Goal: Task Accomplishment & Management: Manage account settings

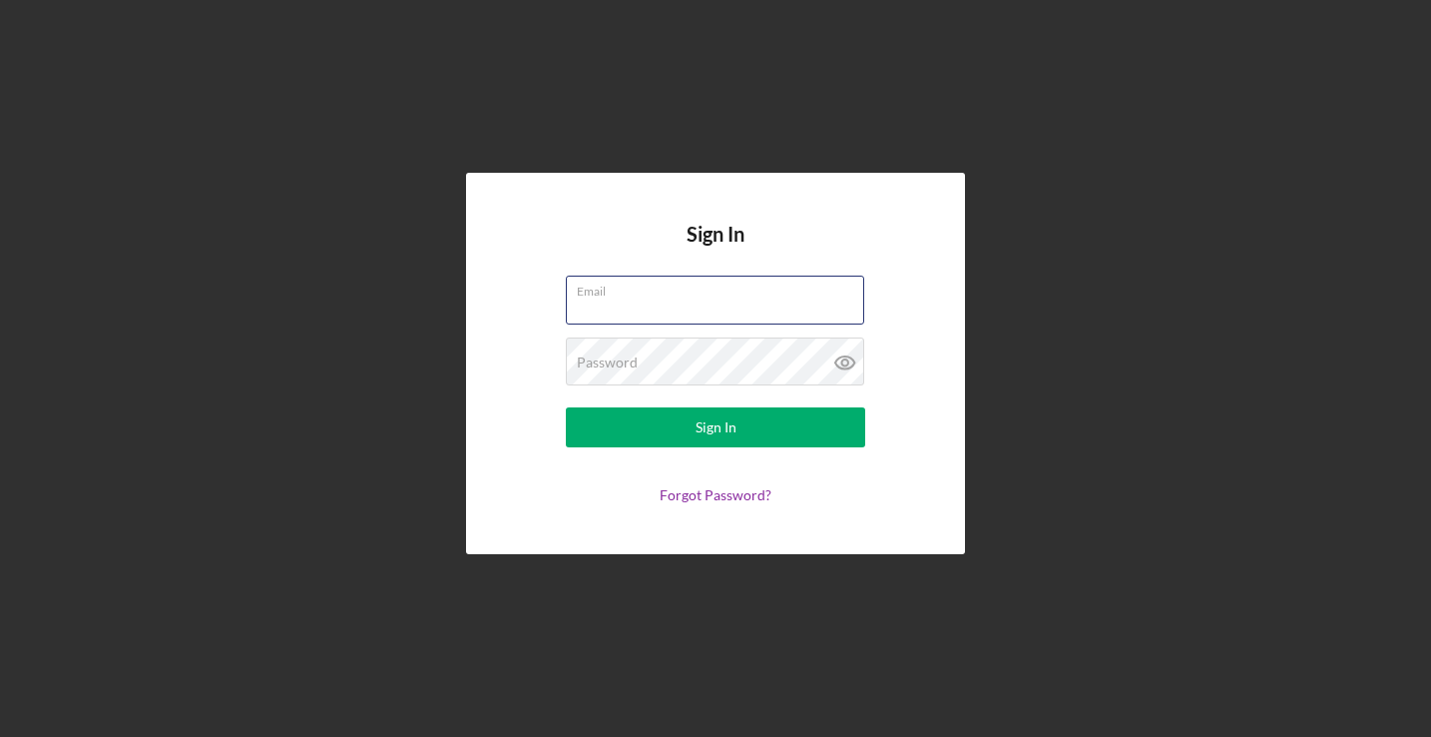
type input "[EMAIL_ADDRESS][DOMAIN_NAME]"
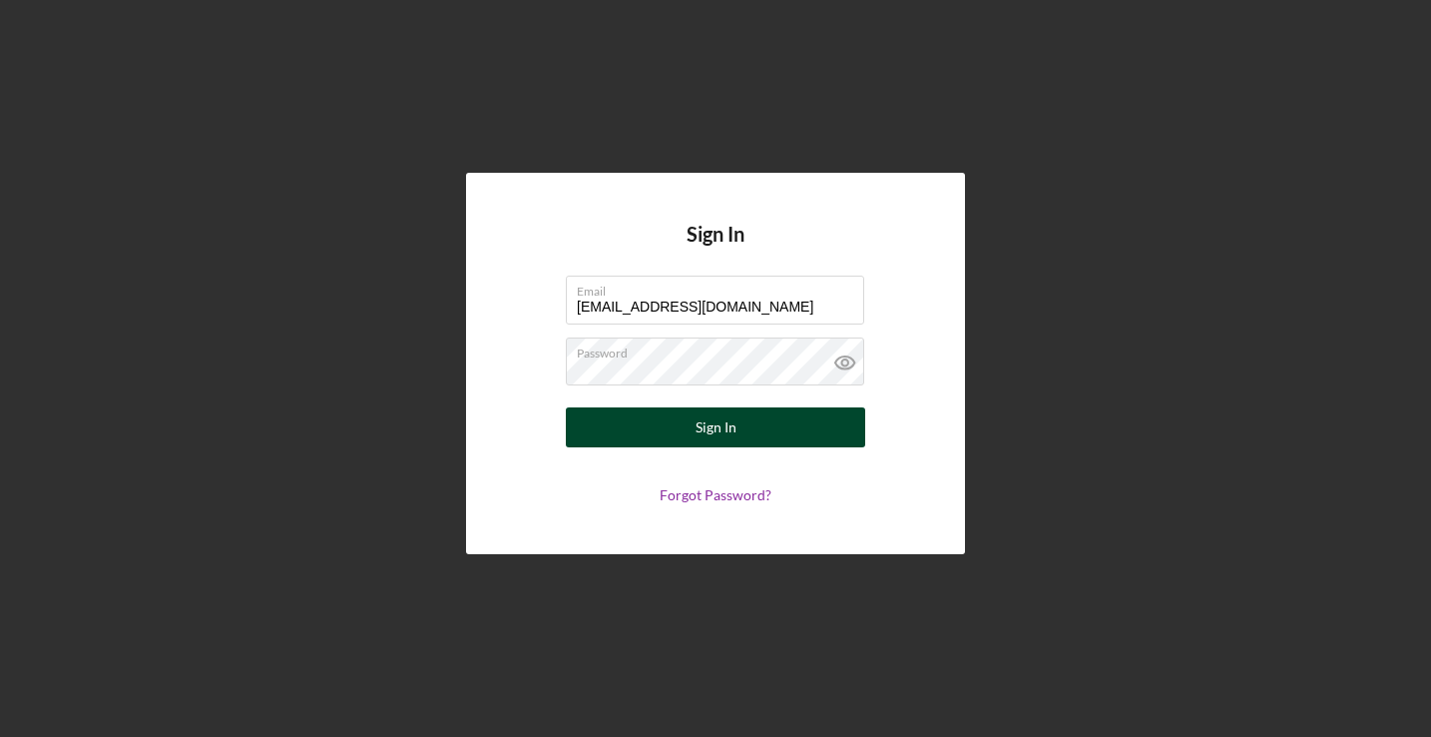
click at [677, 428] on button "Sign In" at bounding box center [715, 427] width 299 height 40
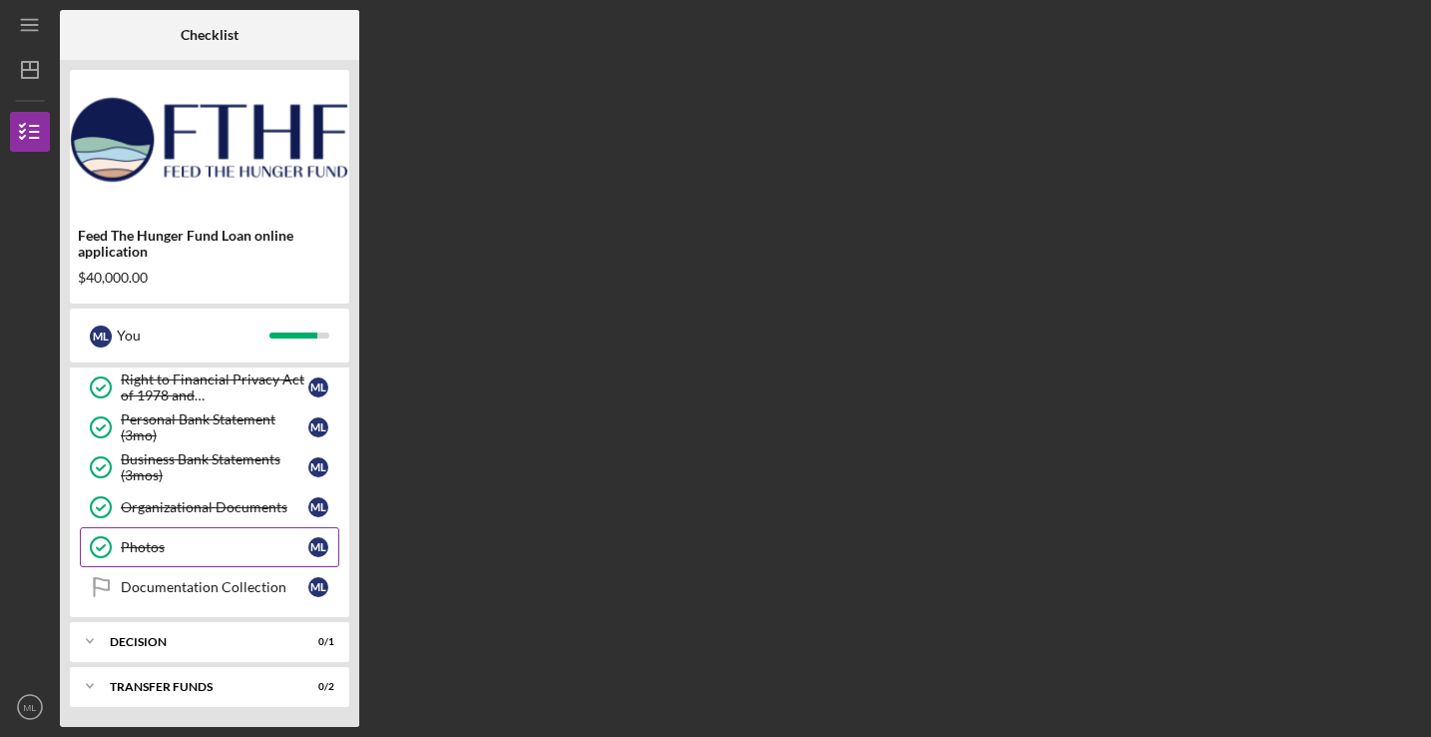
scroll to position [605, 0]
click at [143, 636] on div "Decision" at bounding box center [217, 642] width 215 height 12
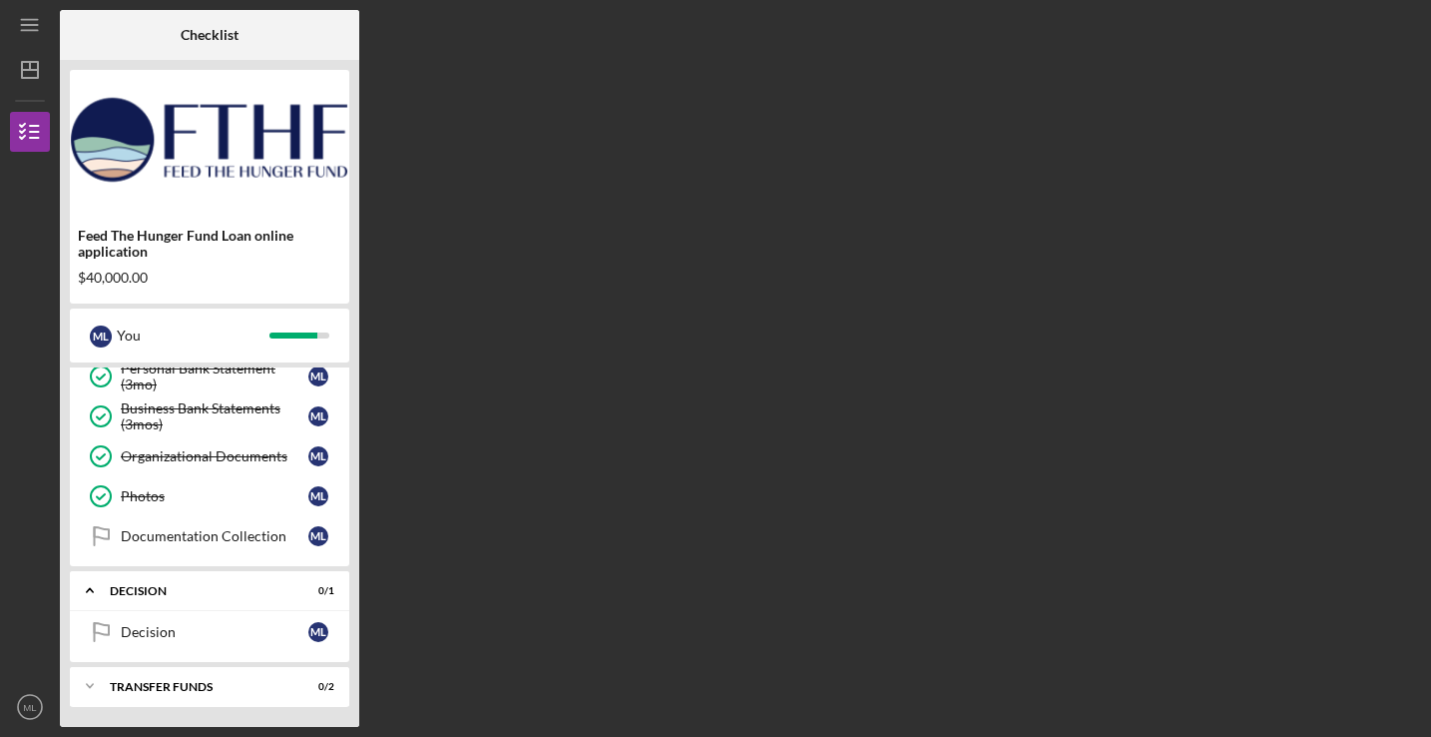
scroll to position [656, 0]
click at [217, 534] on div "Documentation Collection" at bounding box center [215, 536] width 188 height 16
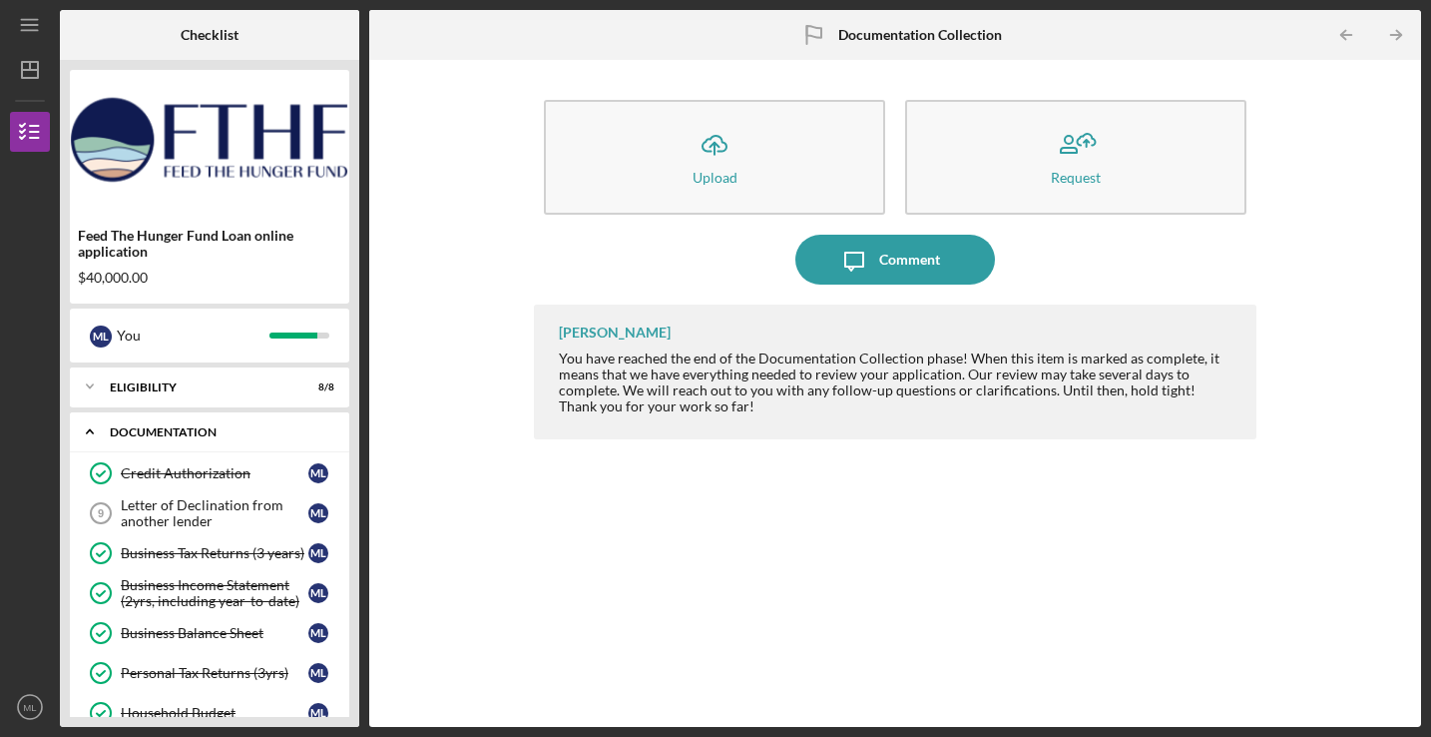
click at [83, 431] on icon "Icon/Expander" at bounding box center [90, 431] width 40 height 40
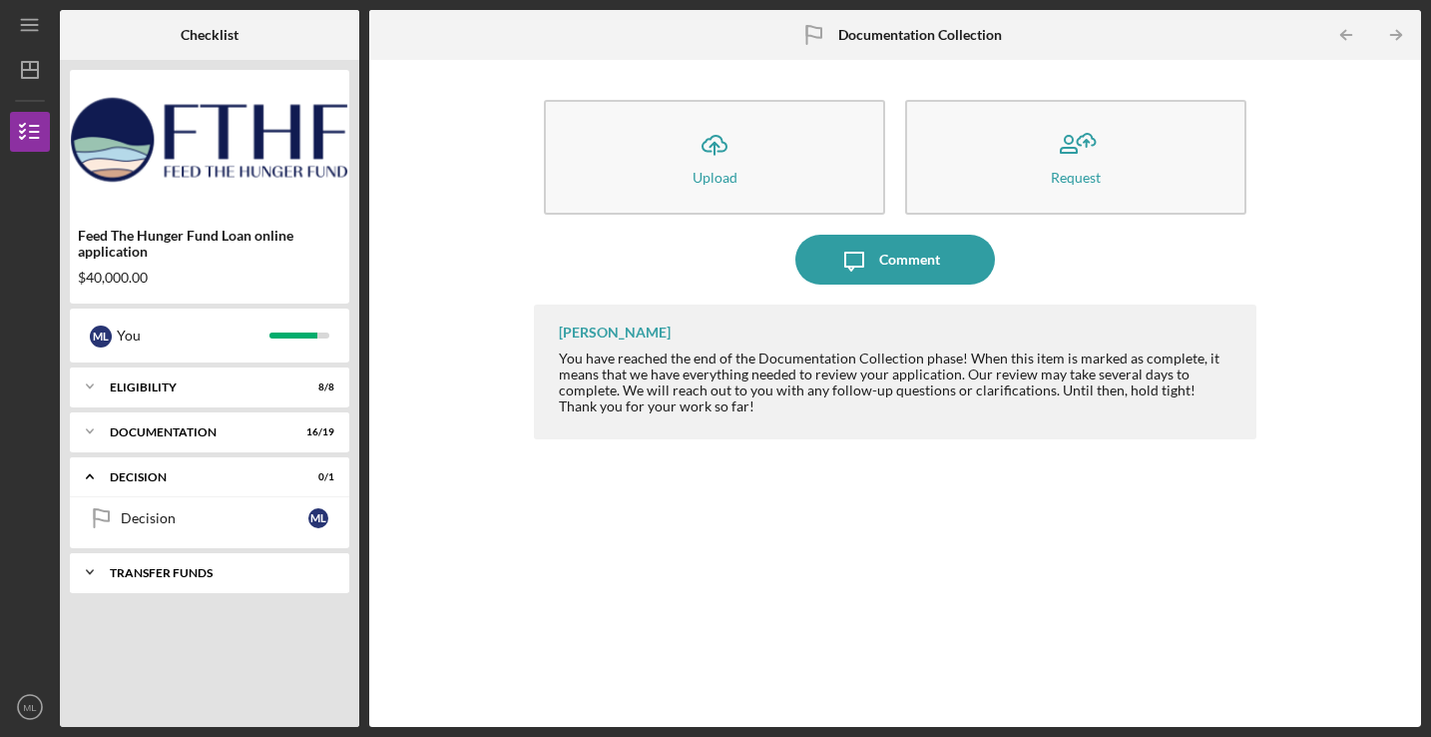
click at [91, 572] on polyline at bounding box center [90, 572] width 6 height 4
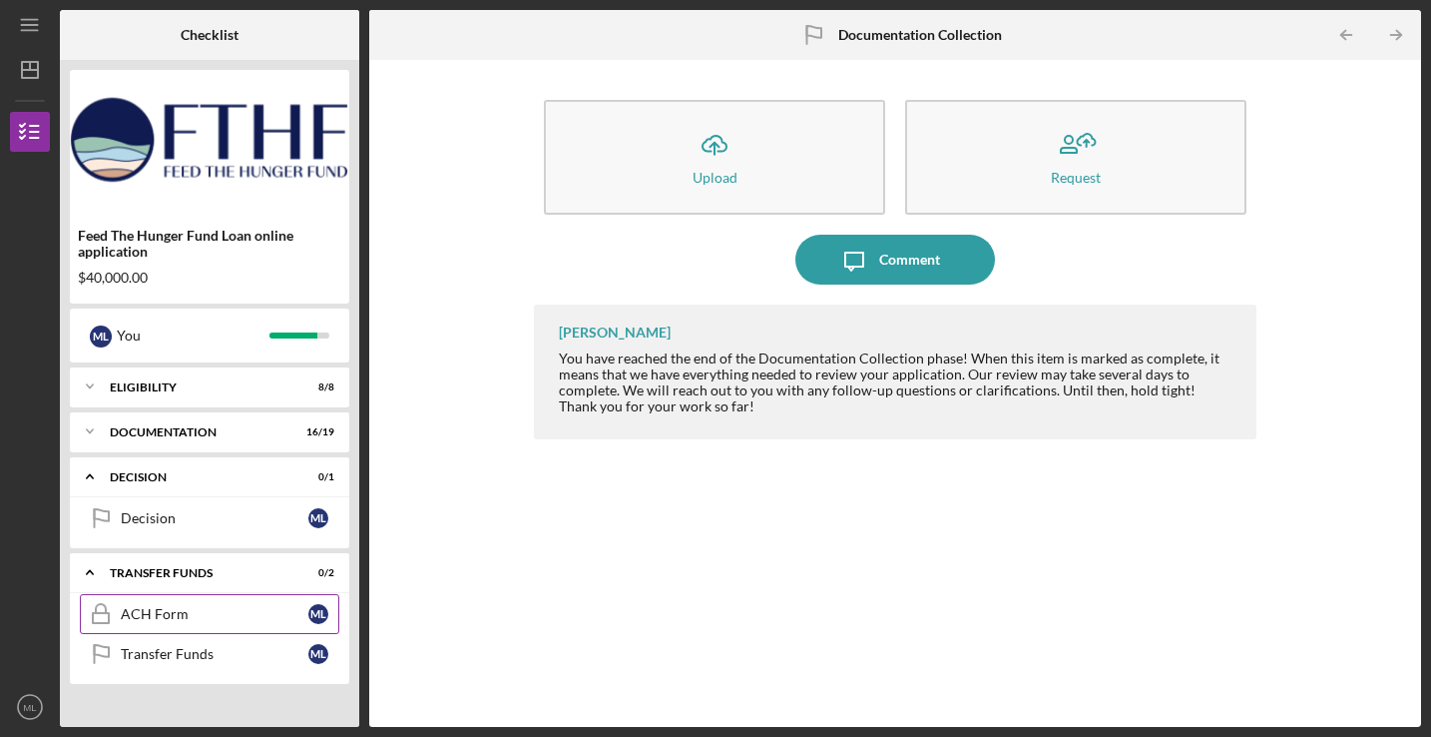
click at [116, 613] on icon "ACH Form" at bounding box center [101, 614] width 50 height 50
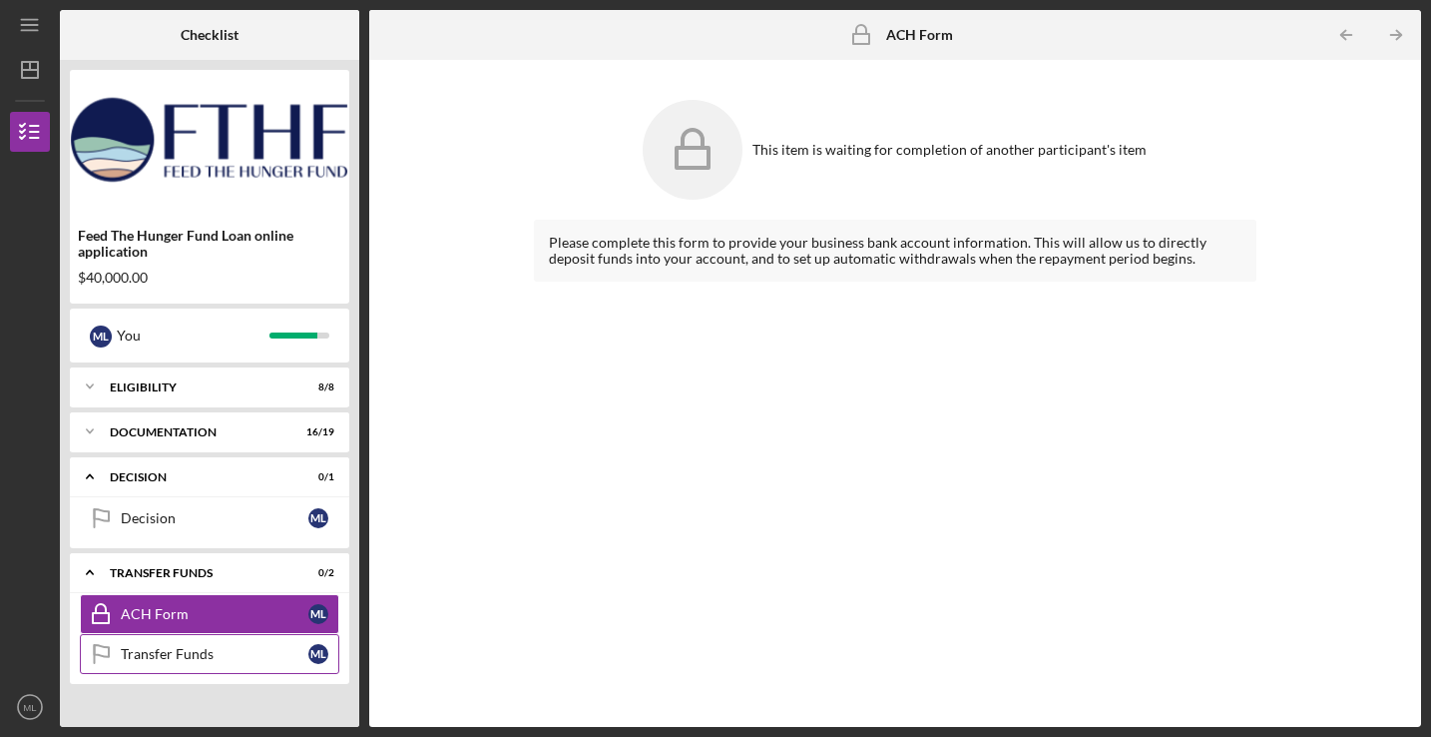
click at [235, 647] on div "Transfer Funds" at bounding box center [215, 654] width 188 height 16
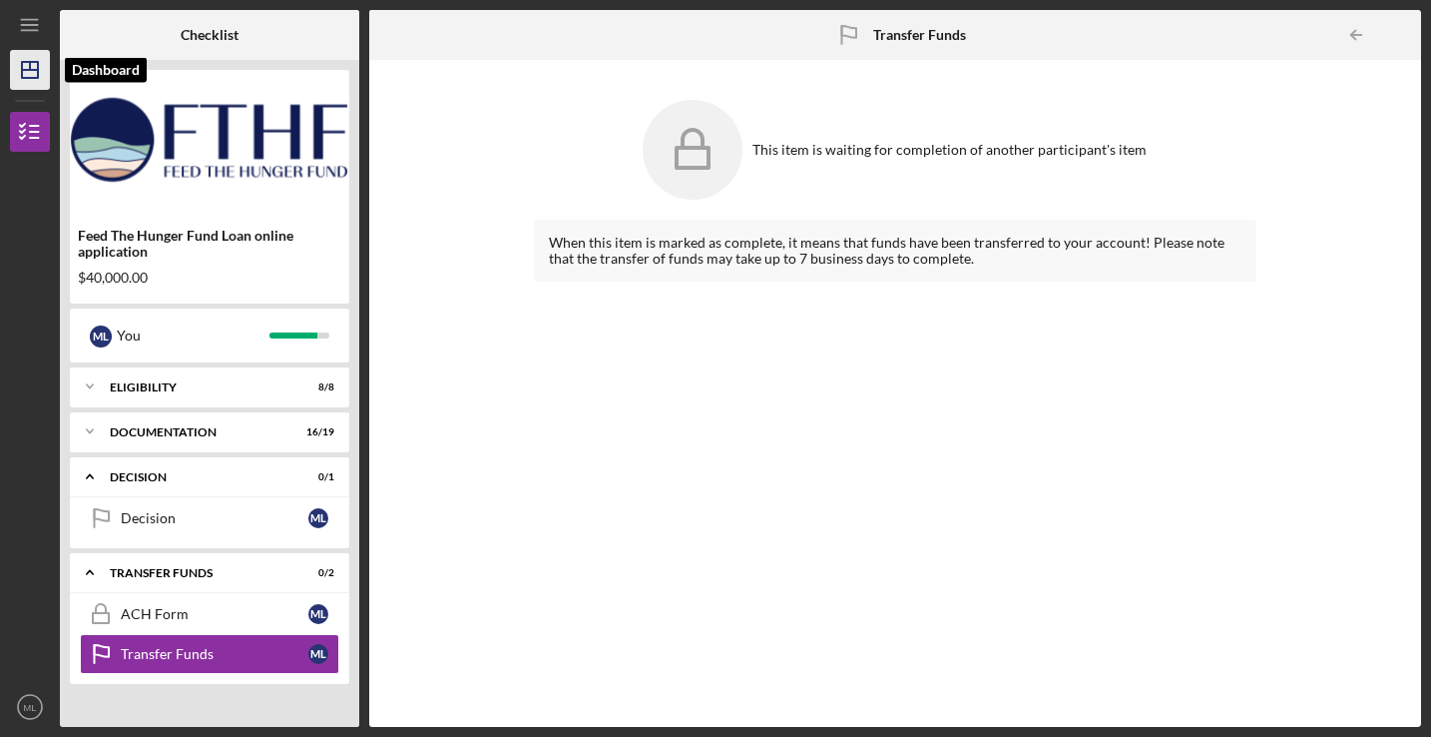
click at [46, 74] on icon "Icon/Dashboard" at bounding box center [30, 70] width 50 height 50
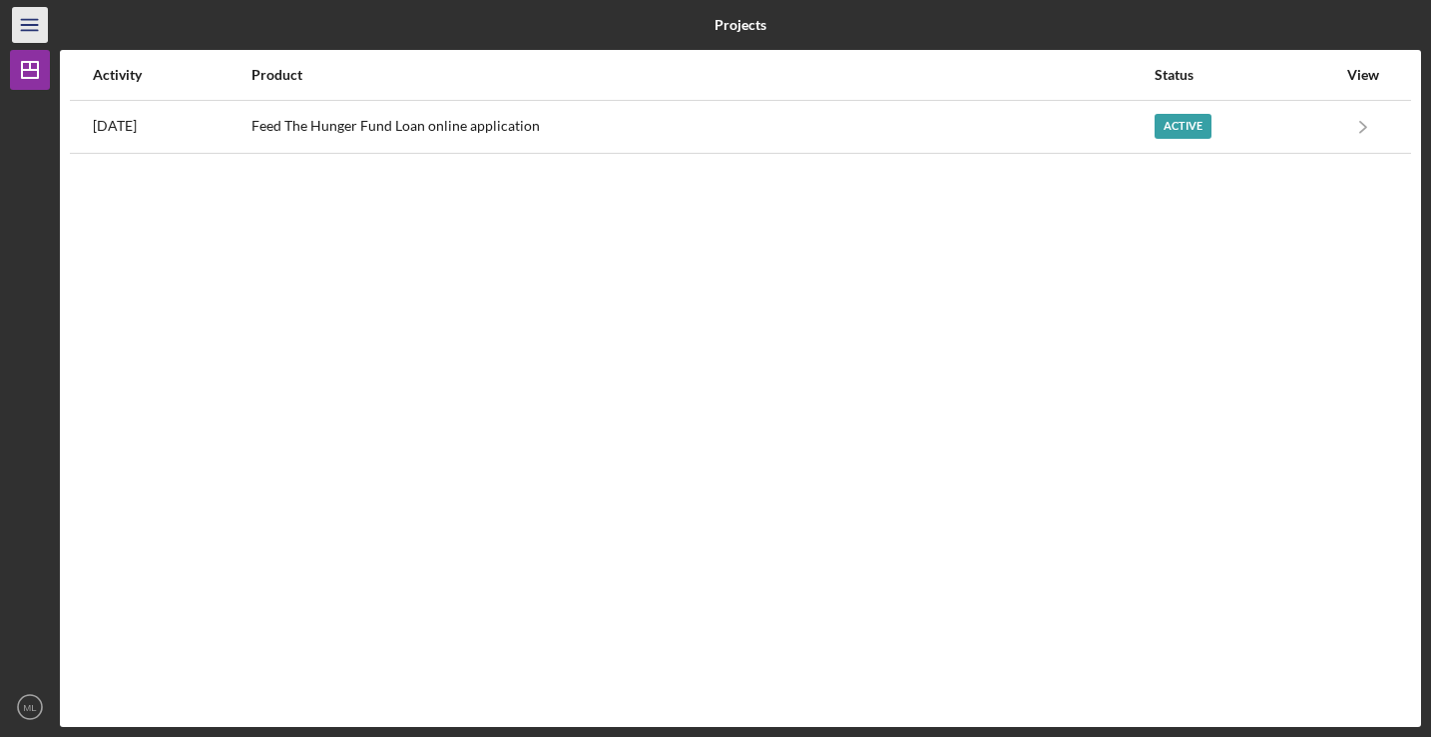
click at [46, 30] on icon "Icon/Menu" at bounding box center [30, 25] width 45 height 45
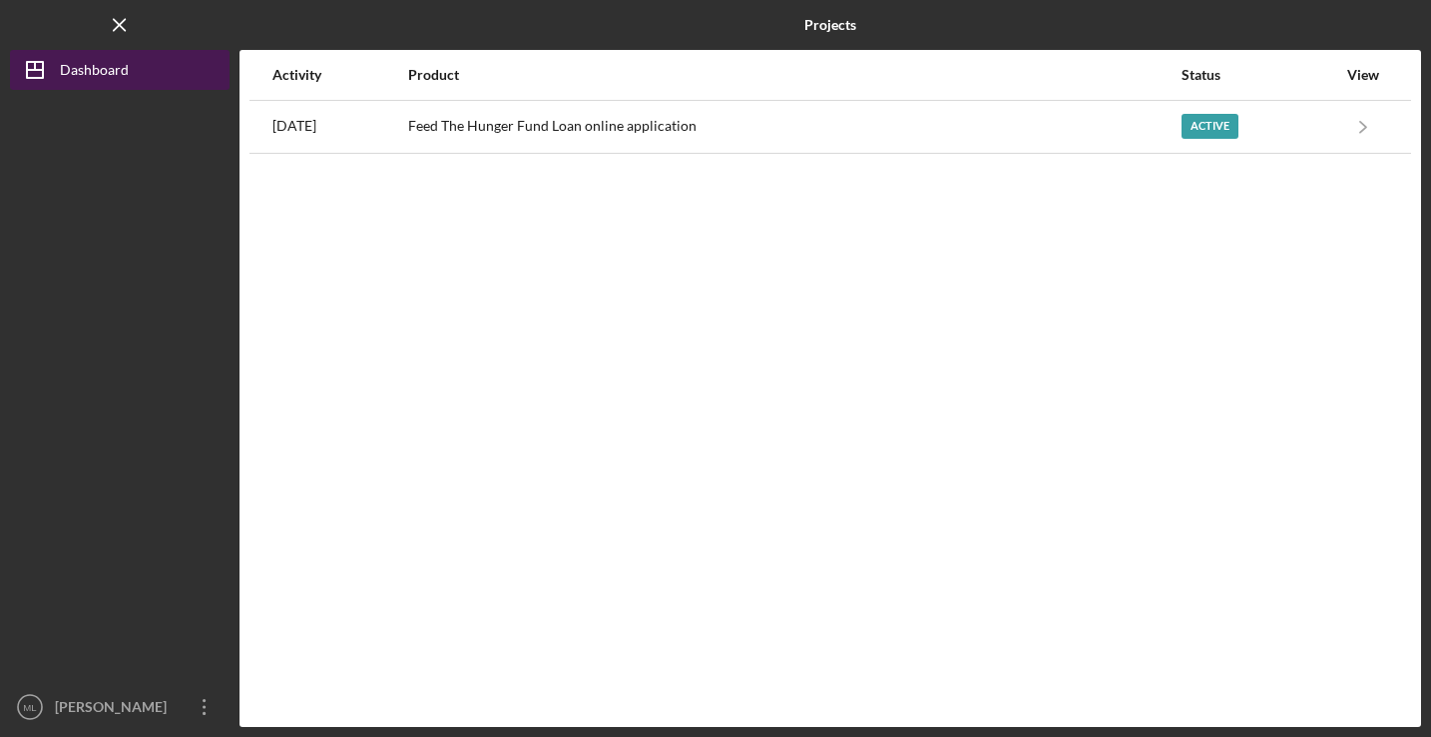
click at [29, 66] on icon "Icon/Dashboard" at bounding box center [35, 70] width 50 height 50
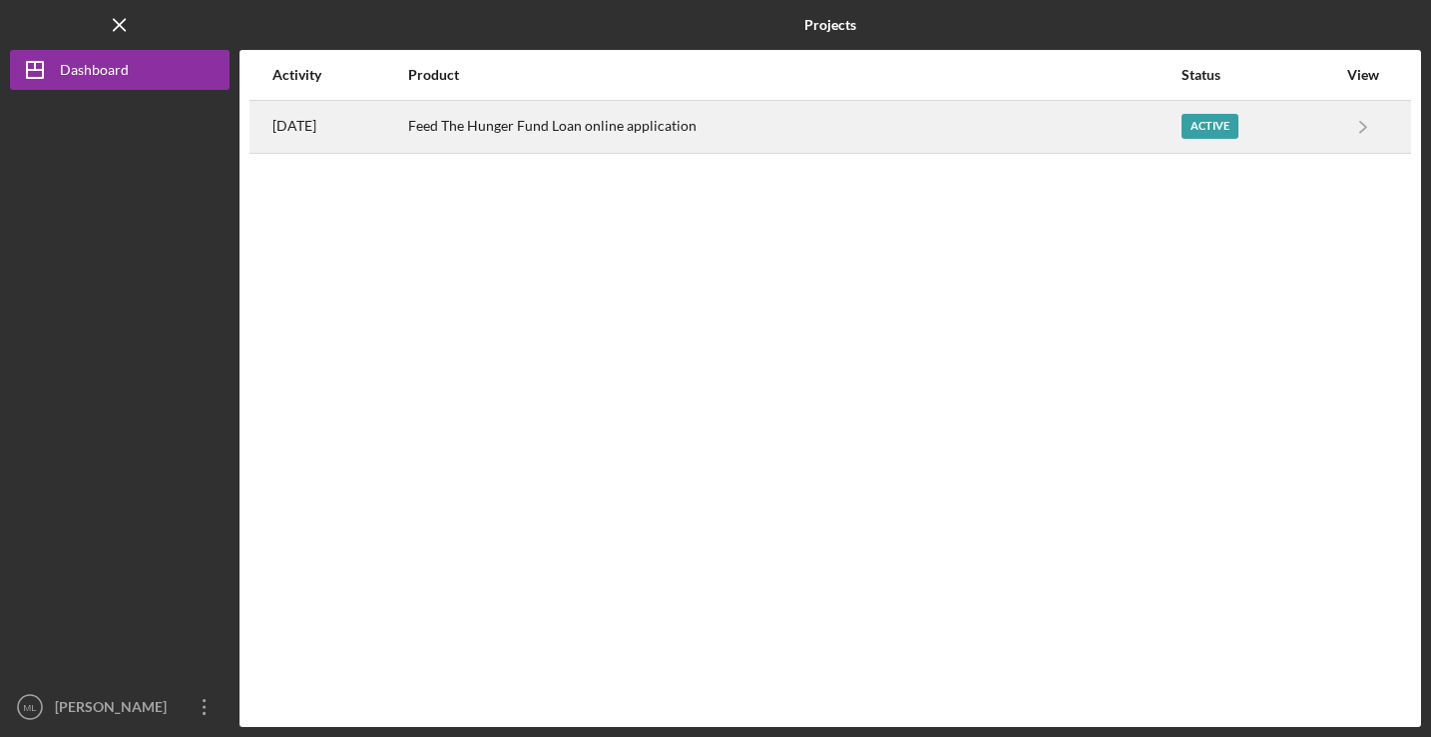
click at [316, 125] on time "[DATE]" at bounding box center [294, 126] width 44 height 16
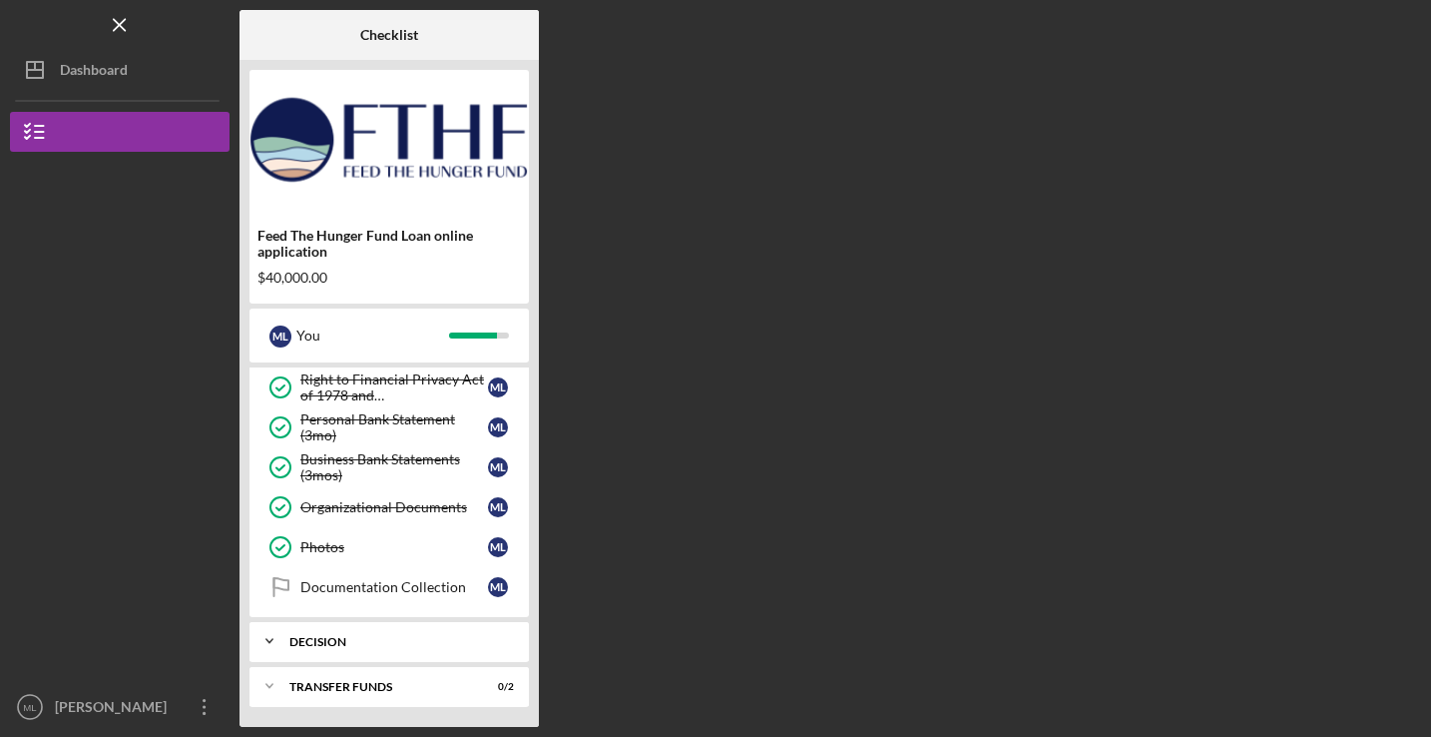
scroll to position [605, 0]
click at [338, 642] on div "Decision" at bounding box center [396, 642] width 215 height 12
click at [340, 694] on link "Decision Decision M L" at bounding box center [388, 683] width 259 height 40
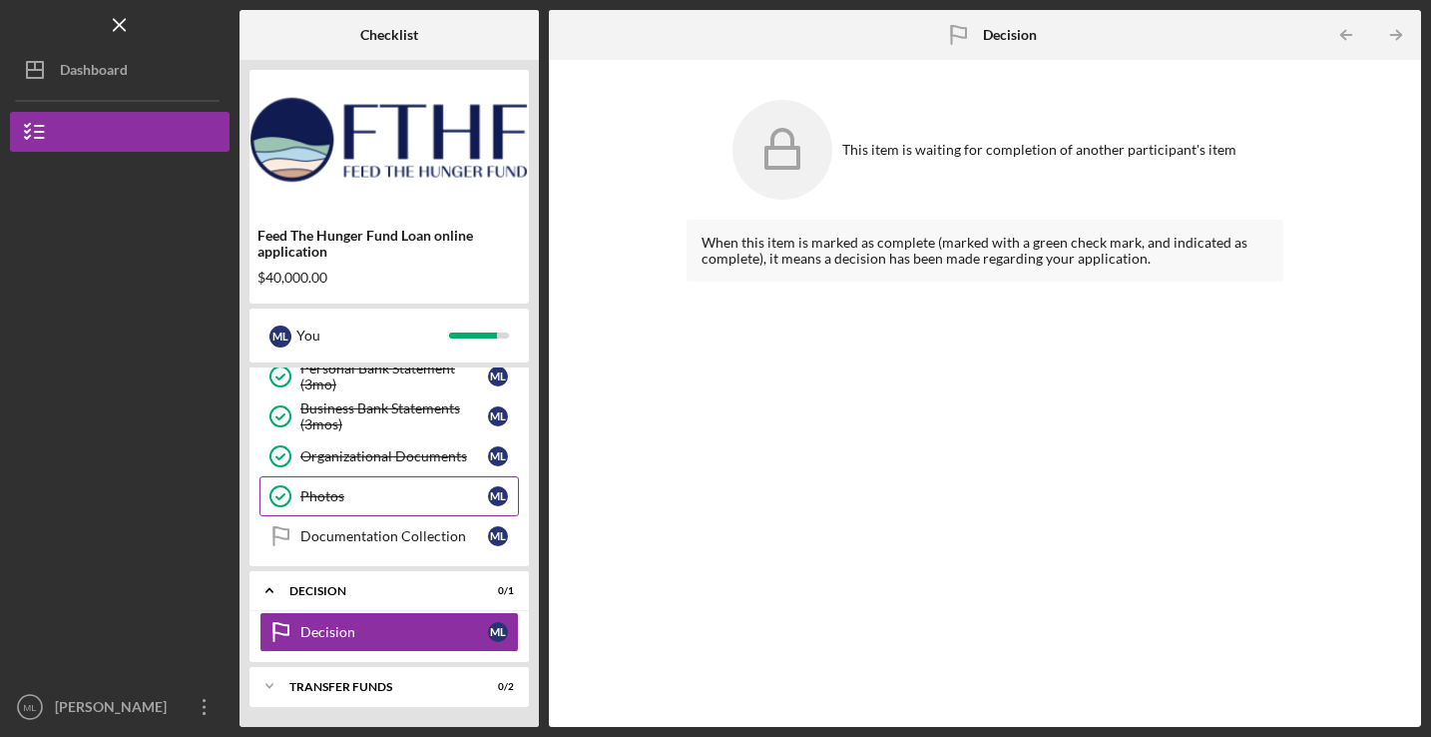
scroll to position [656, 0]
click at [380, 690] on div "Transfer Funds" at bounding box center [396, 687] width 215 height 12
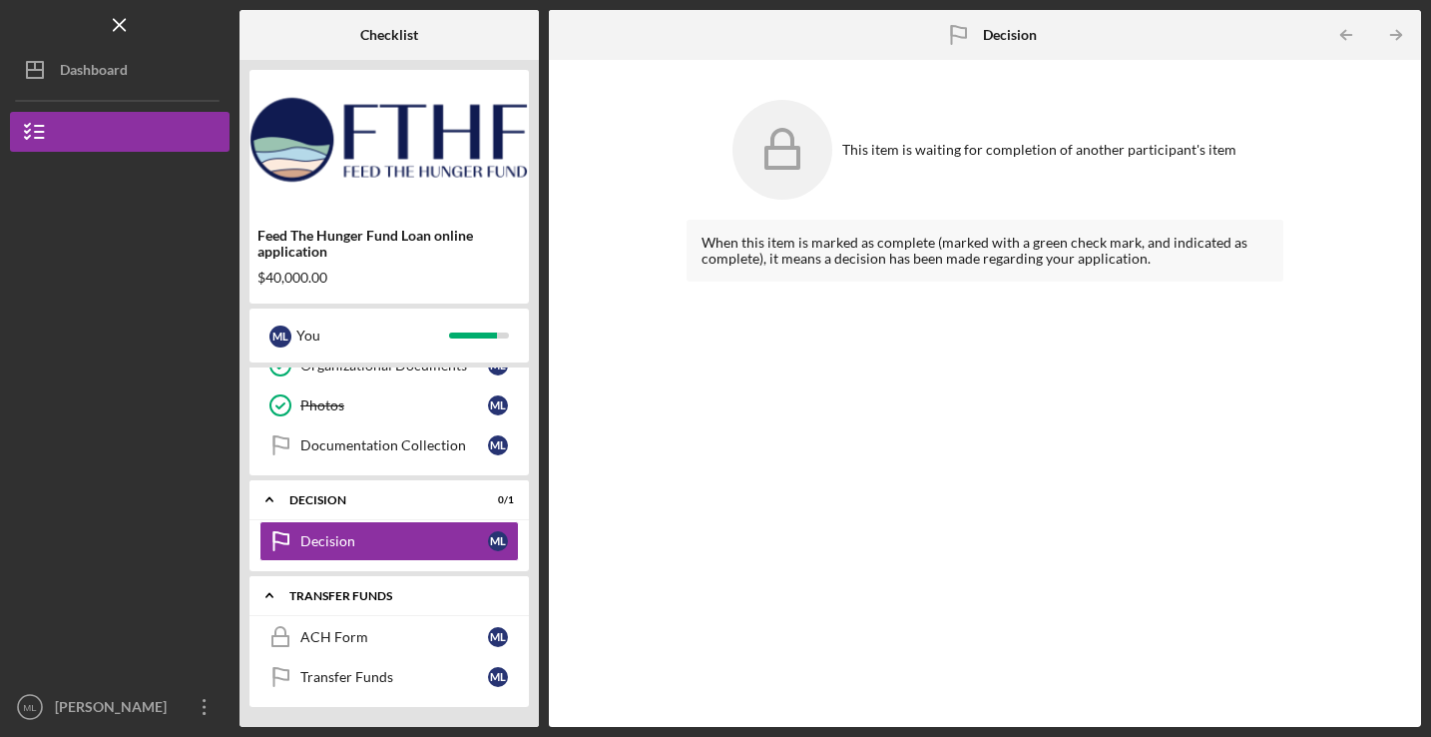
scroll to position [747, 0]
click at [390, 643] on div "ACH Form" at bounding box center [394, 637] width 188 height 16
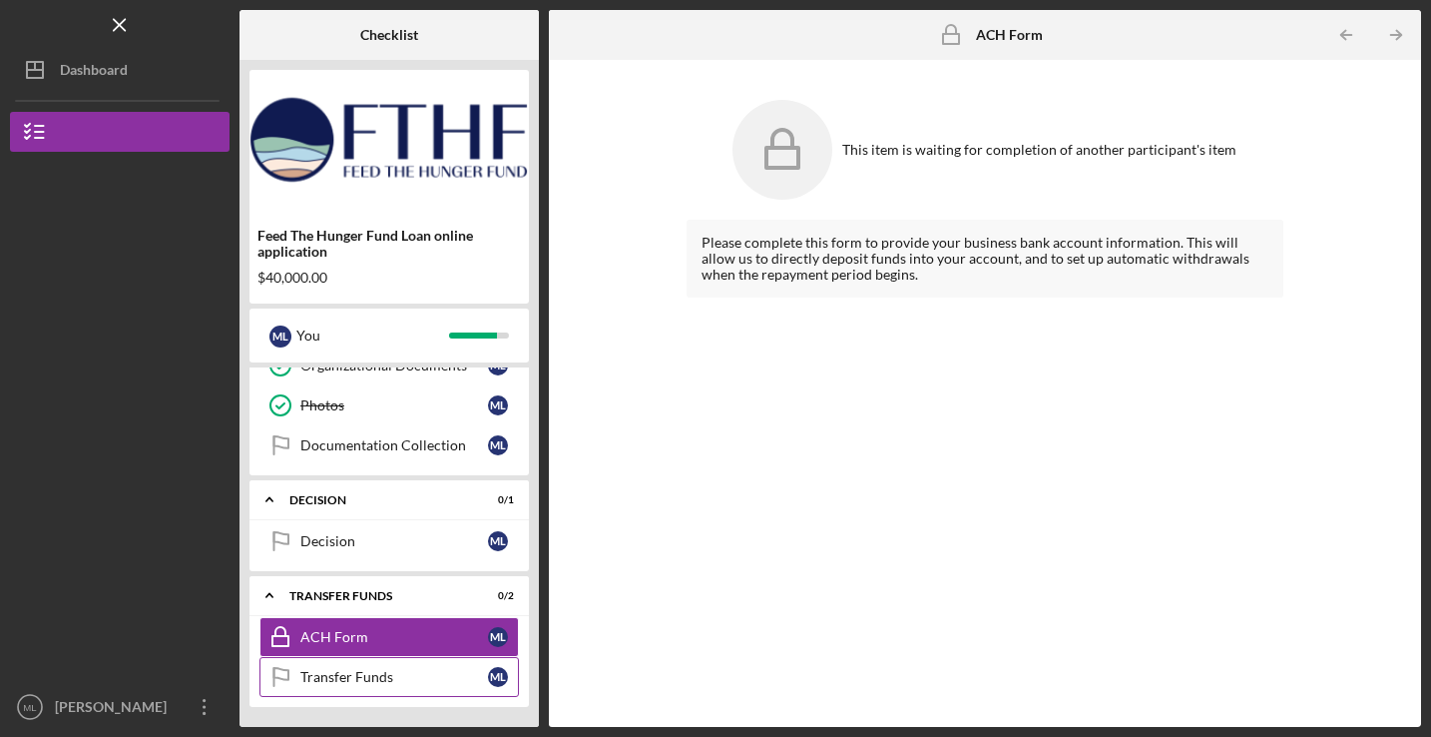
click at [385, 673] on div "Transfer Funds" at bounding box center [394, 677] width 188 height 16
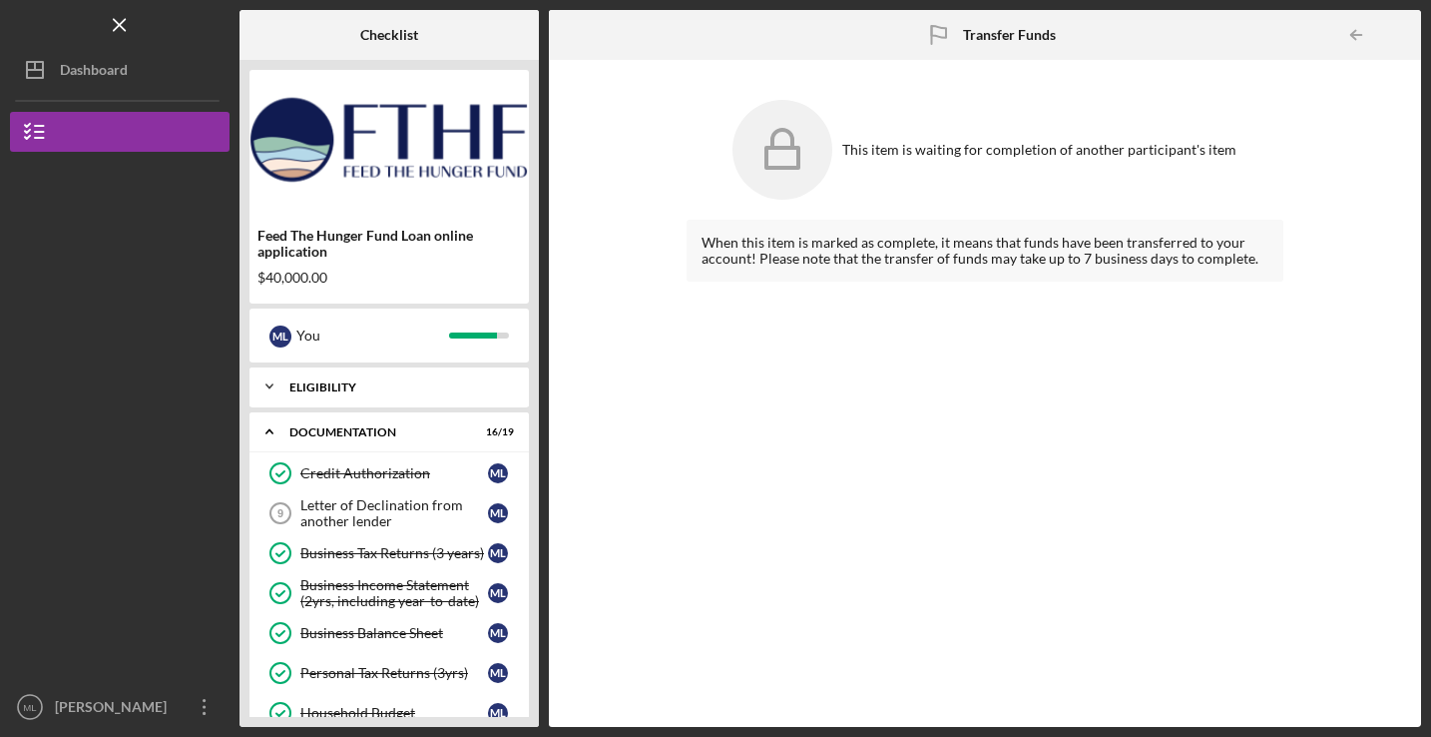
click at [266, 384] on polyline at bounding box center [269, 386] width 6 height 4
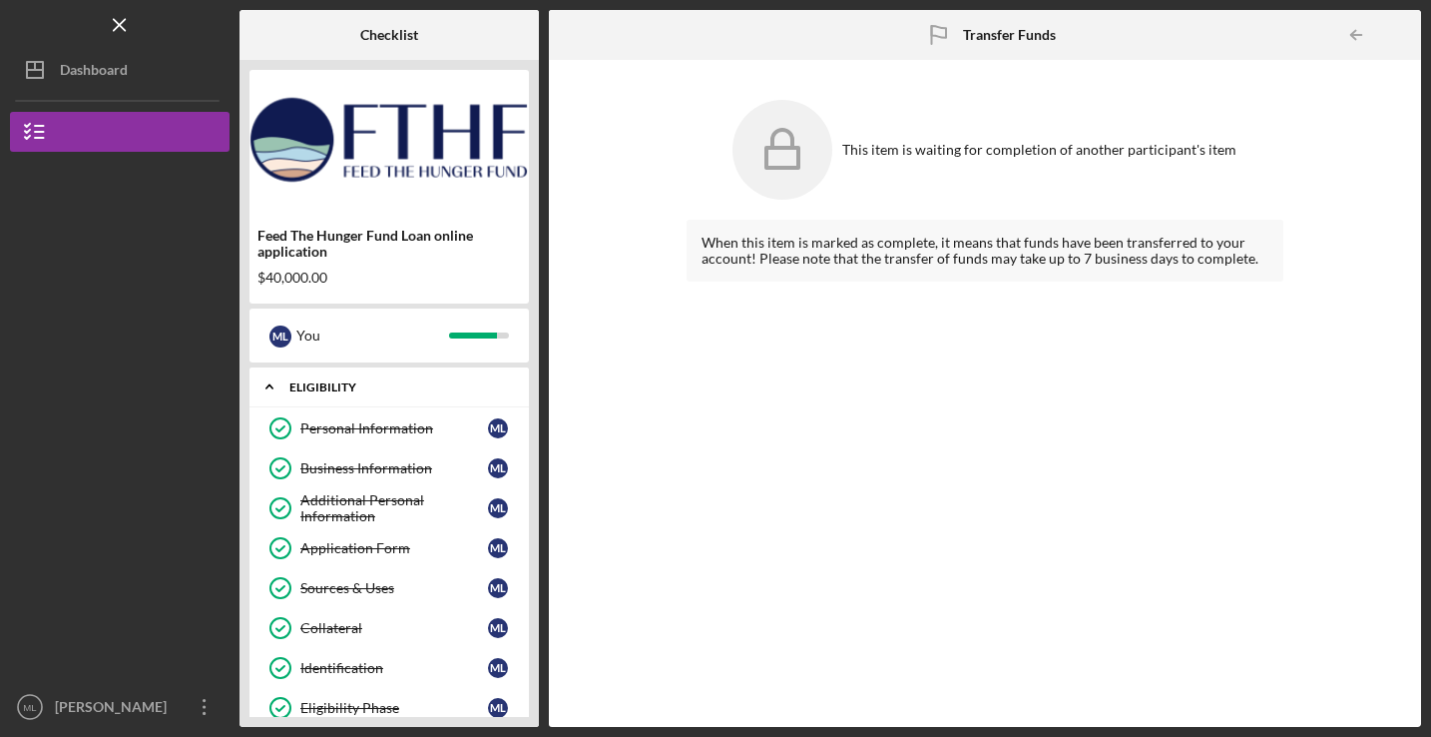
click at [266, 388] on polyline at bounding box center [269, 387] width 6 height 4
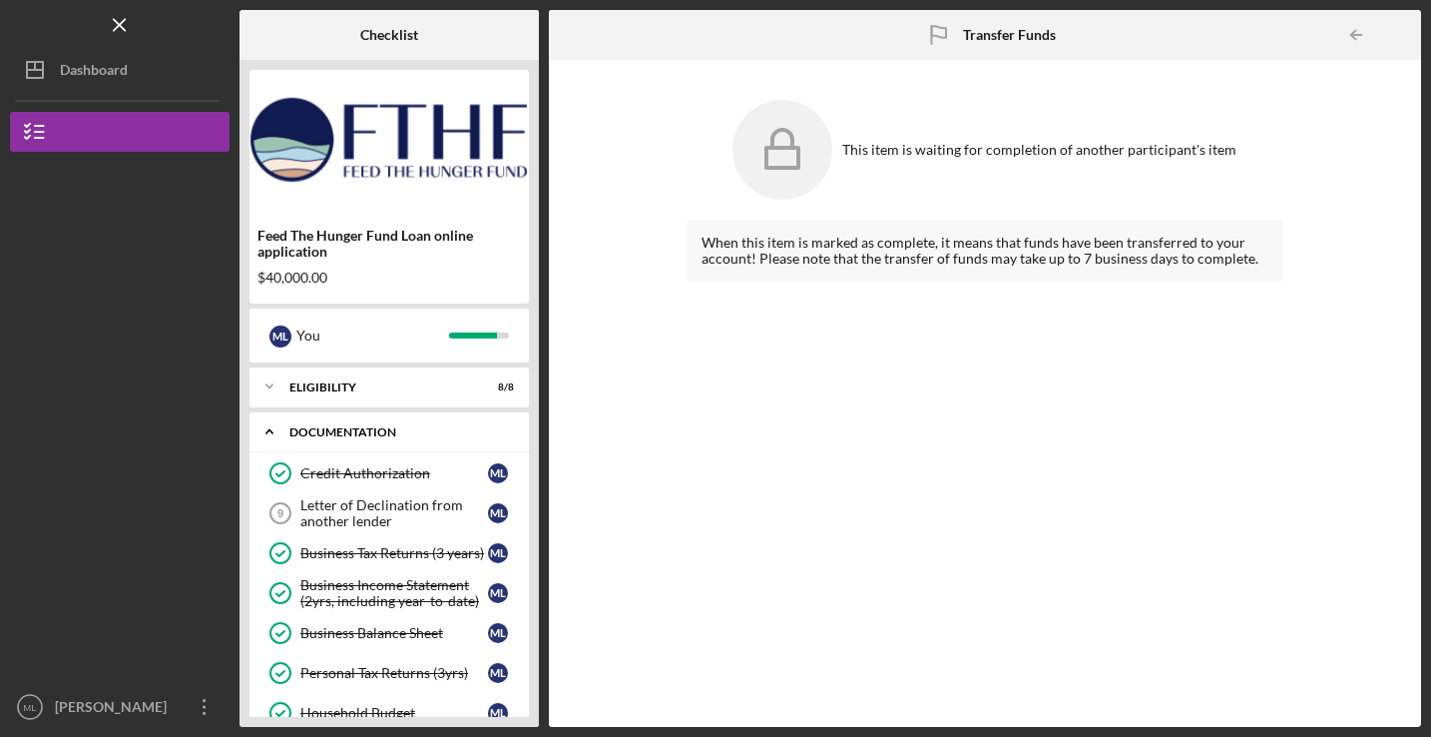
click at [265, 438] on icon "Icon/Expander" at bounding box center [270, 431] width 40 height 40
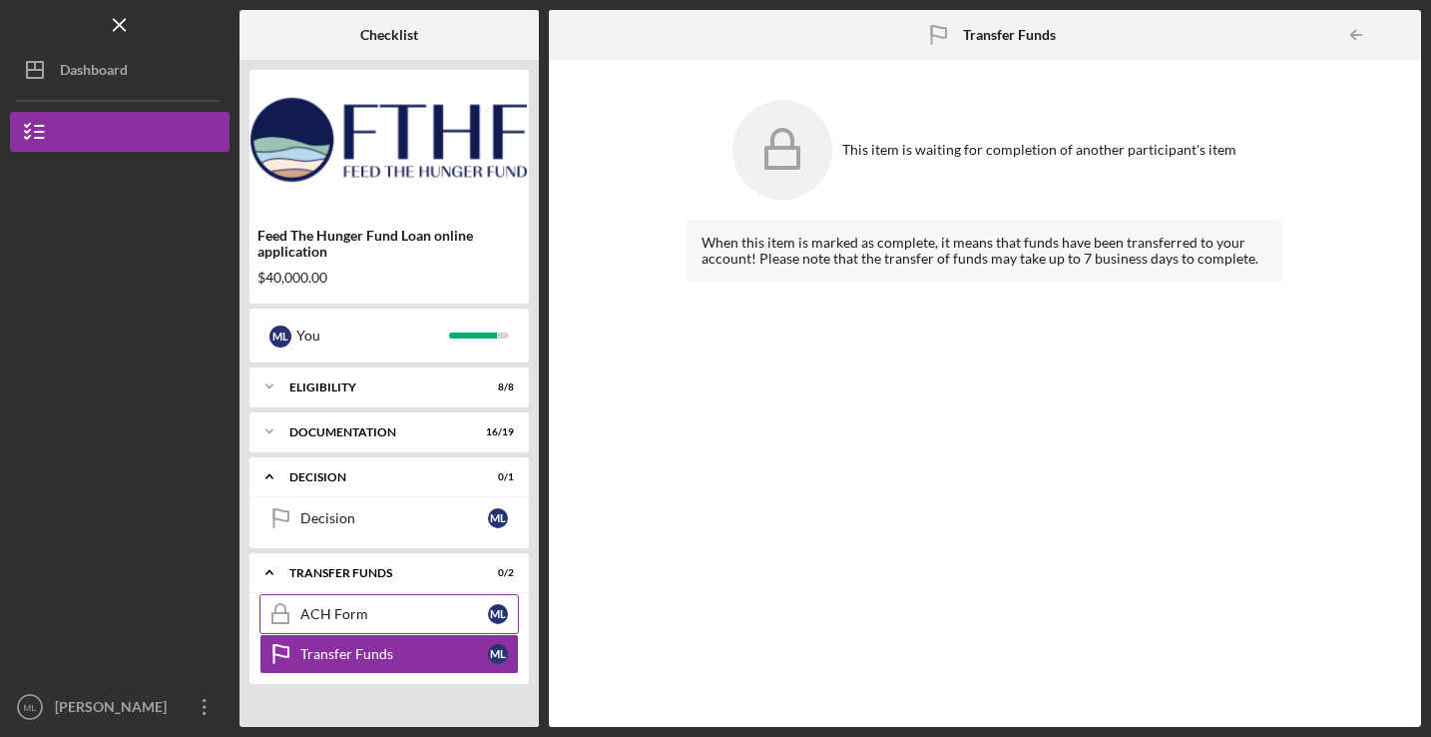
click at [298, 622] on icon "ACH Form" at bounding box center [280, 614] width 50 height 50
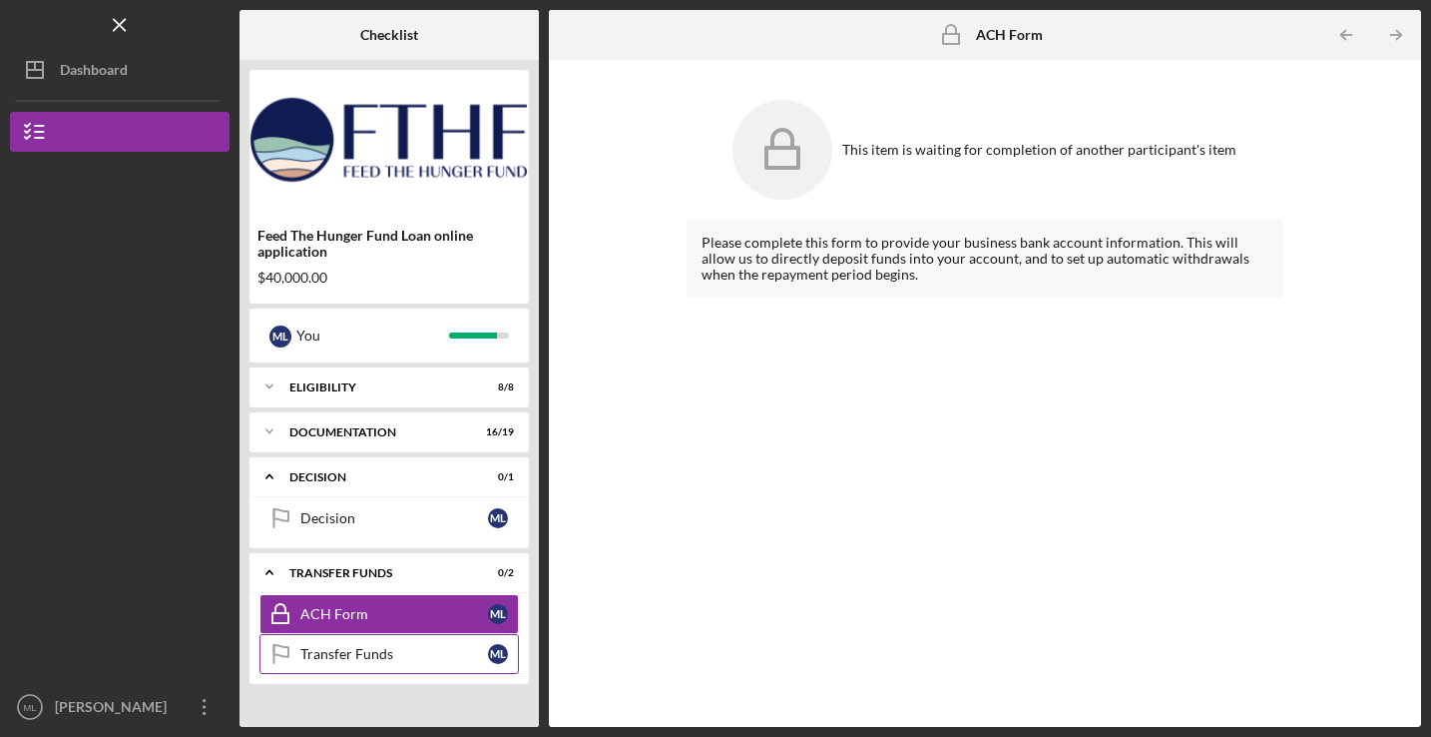
click at [302, 646] on div "Transfer Funds" at bounding box center [394, 654] width 188 height 16
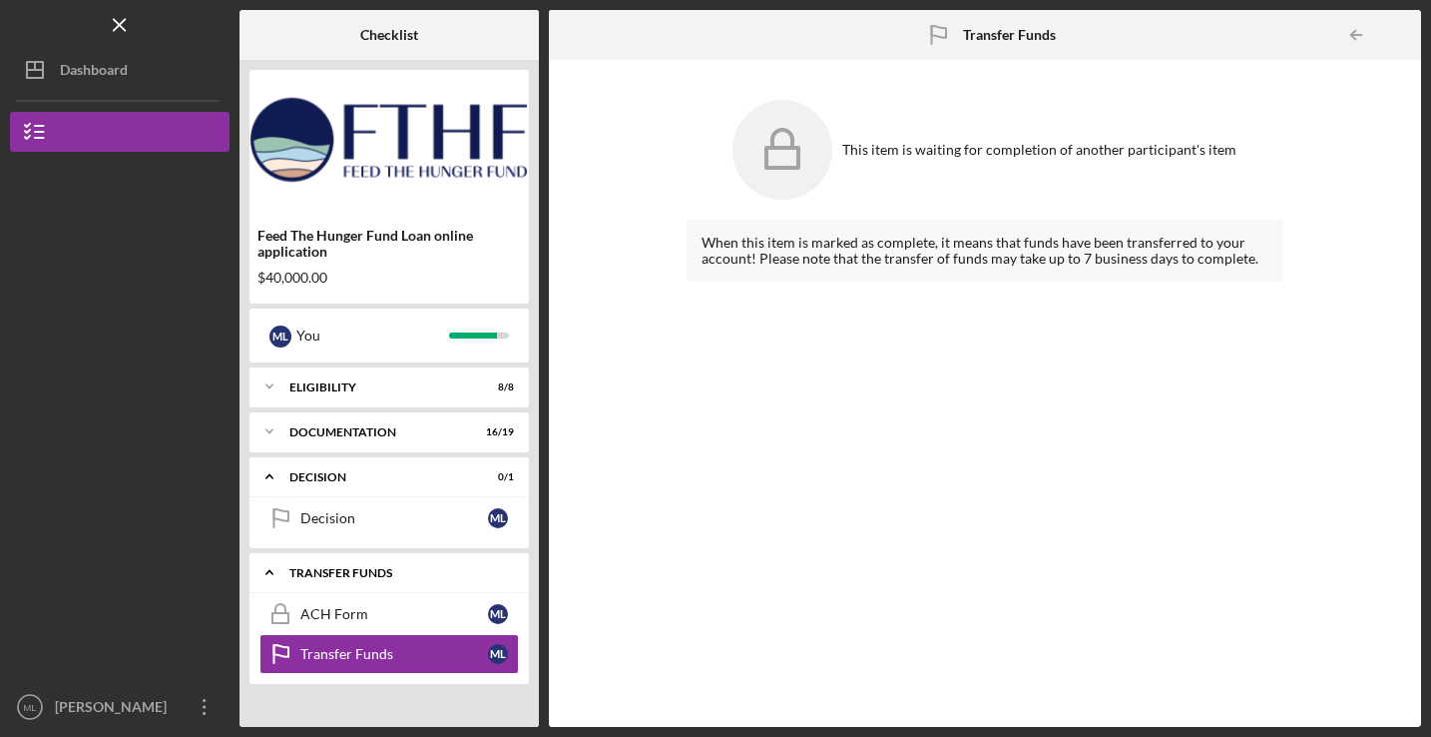
click at [270, 572] on polyline at bounding box center [269, 573] width 6 height 4
